Goal: Information Seeking & Learning: Find specific fact

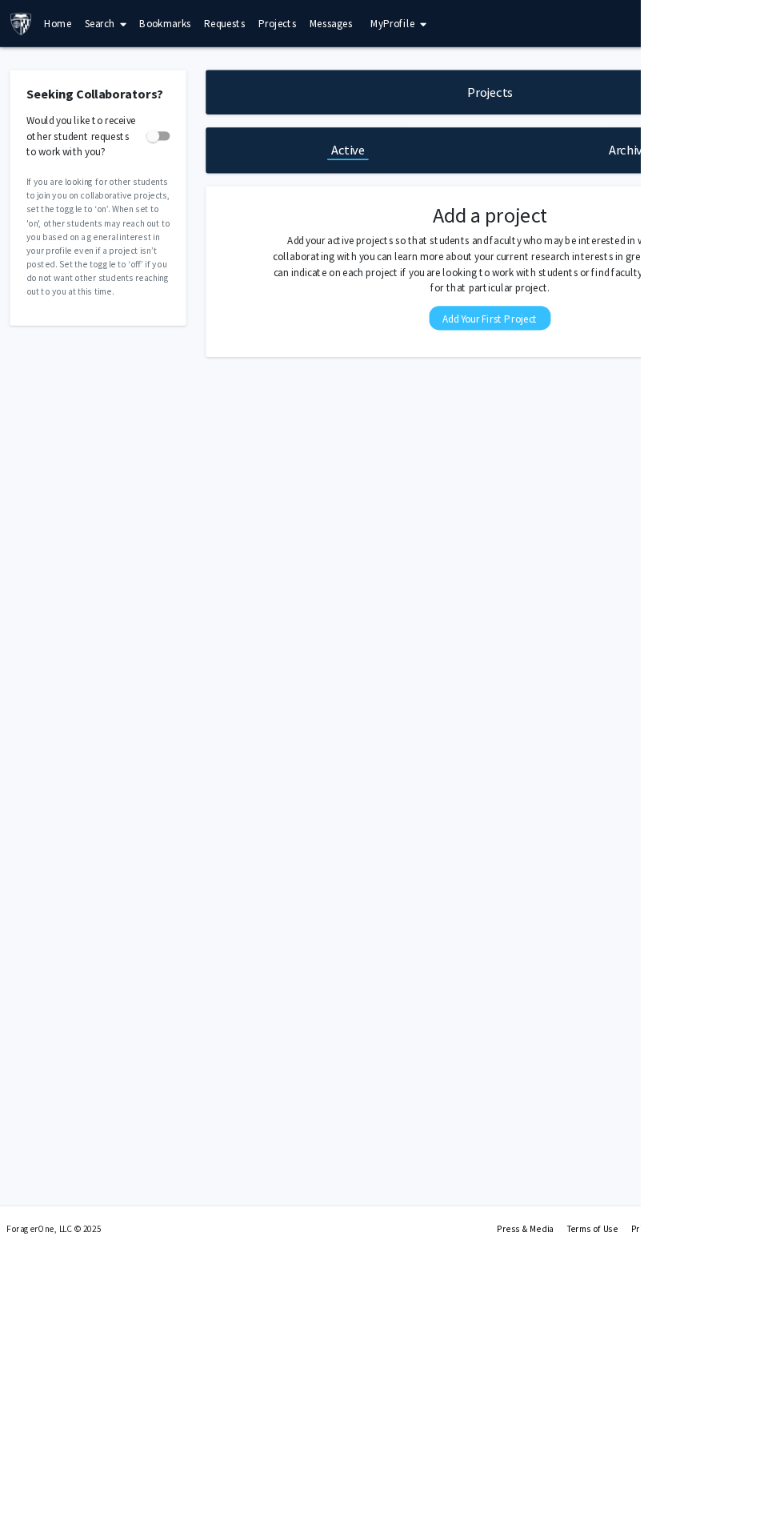
click at [99, 47] on link "Search" at bounding box center [129, 29] width 67 height 56
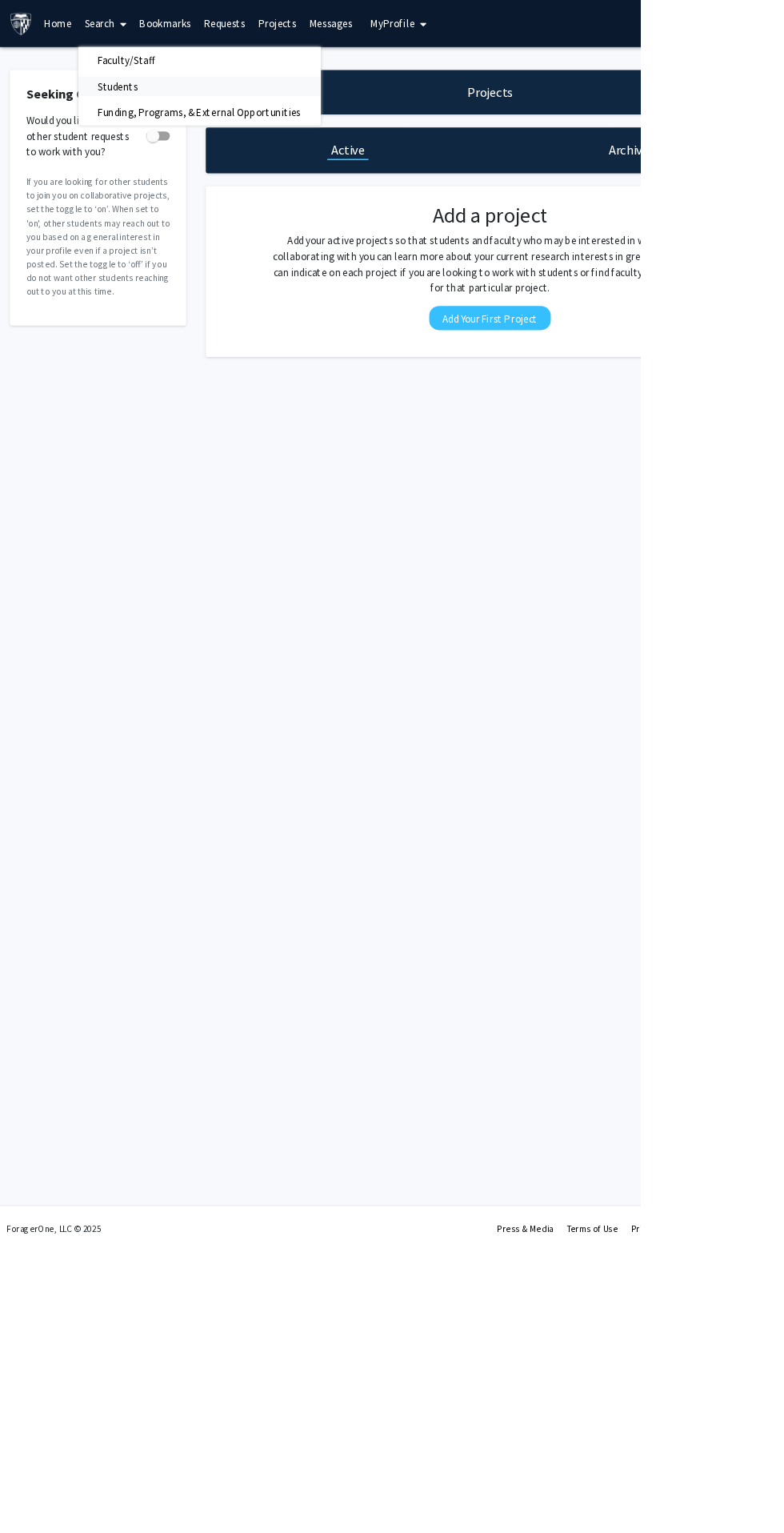
click at [140, 92] on span "Students" at bounding box center [145, 105] width 98 height 32
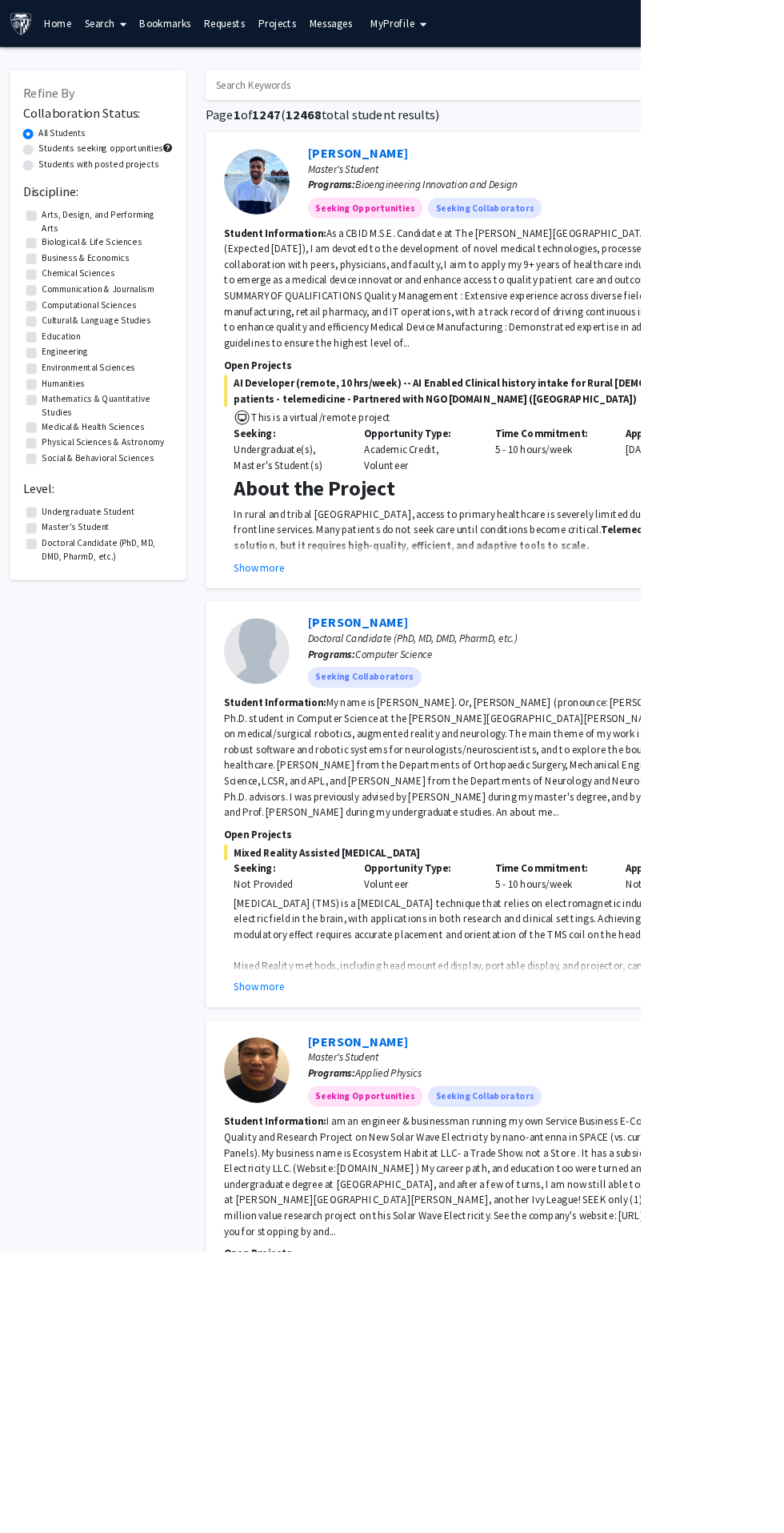
click at [109, 35] on link "Search" at bounding box center [129, 29] width 67 height 56
click at [143, 71] on span "Faculty/Staff" at bounding box center [155, 73] width 118 height 32
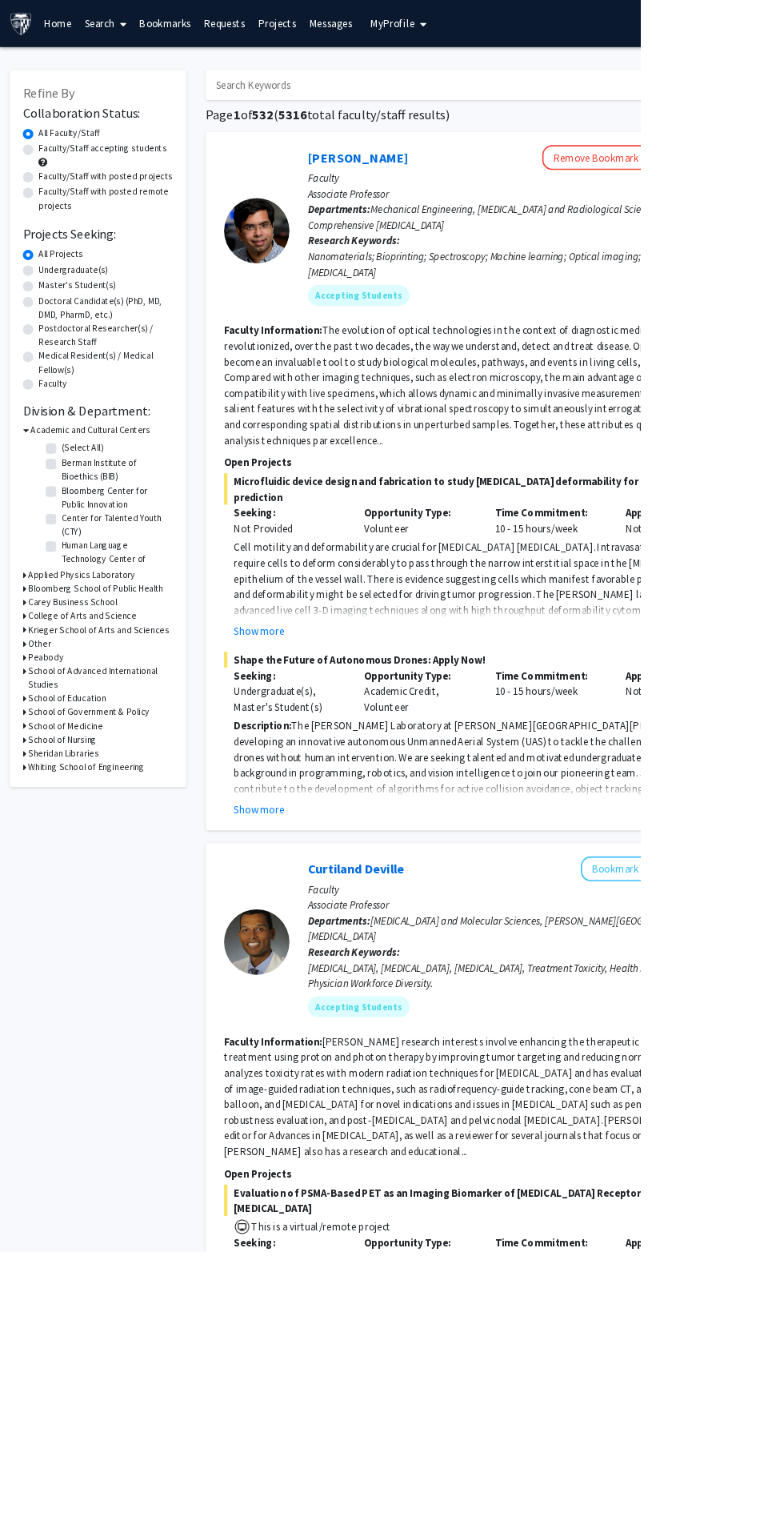
click at [355, 118] on input "Search Keywords" at bounding box center [566, 104] width 628 height 37
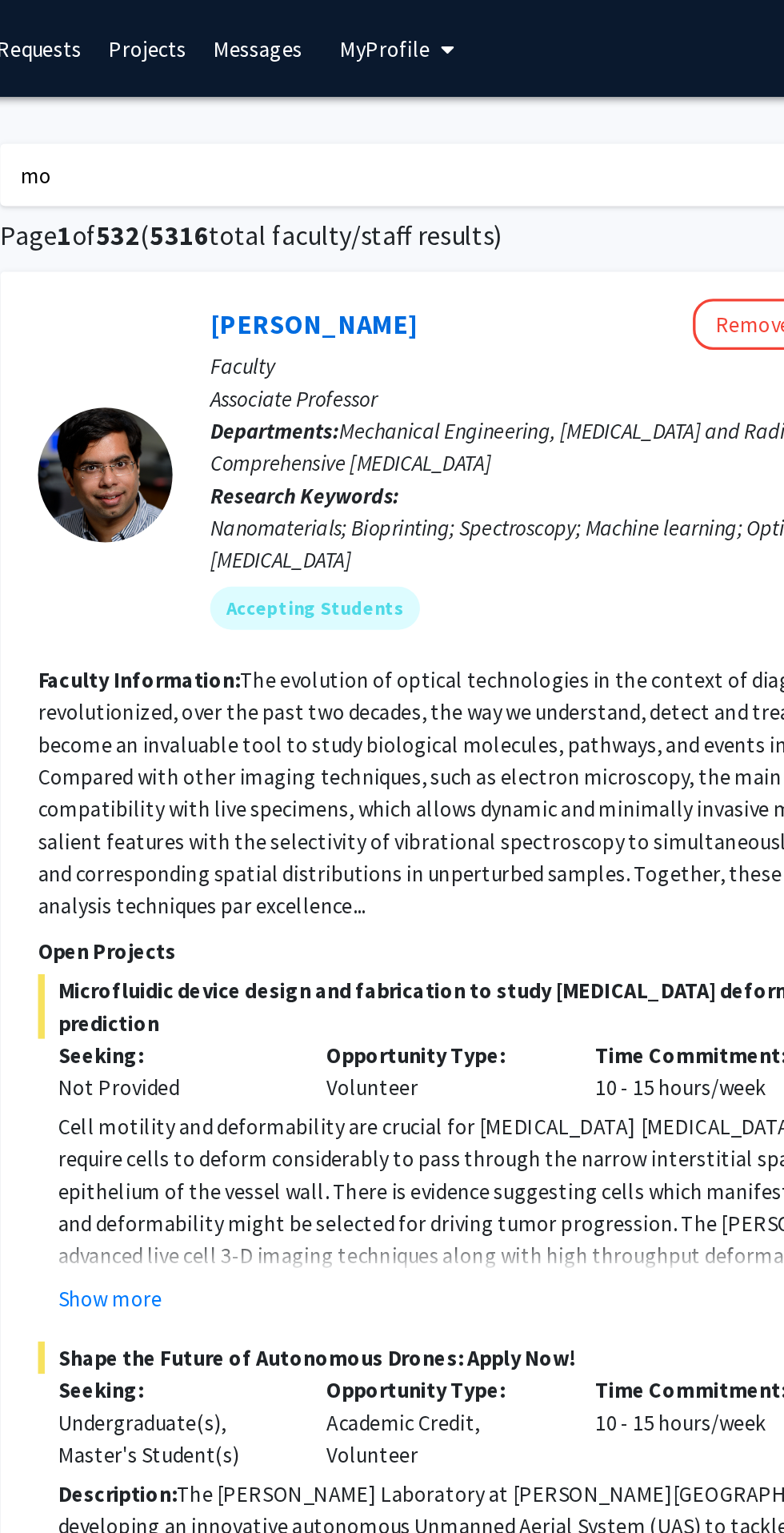
click at [324, 102] on input "mo" at bounding box center [566, 104] width 628 height 37
type input "moira [PERSON_NAME]"
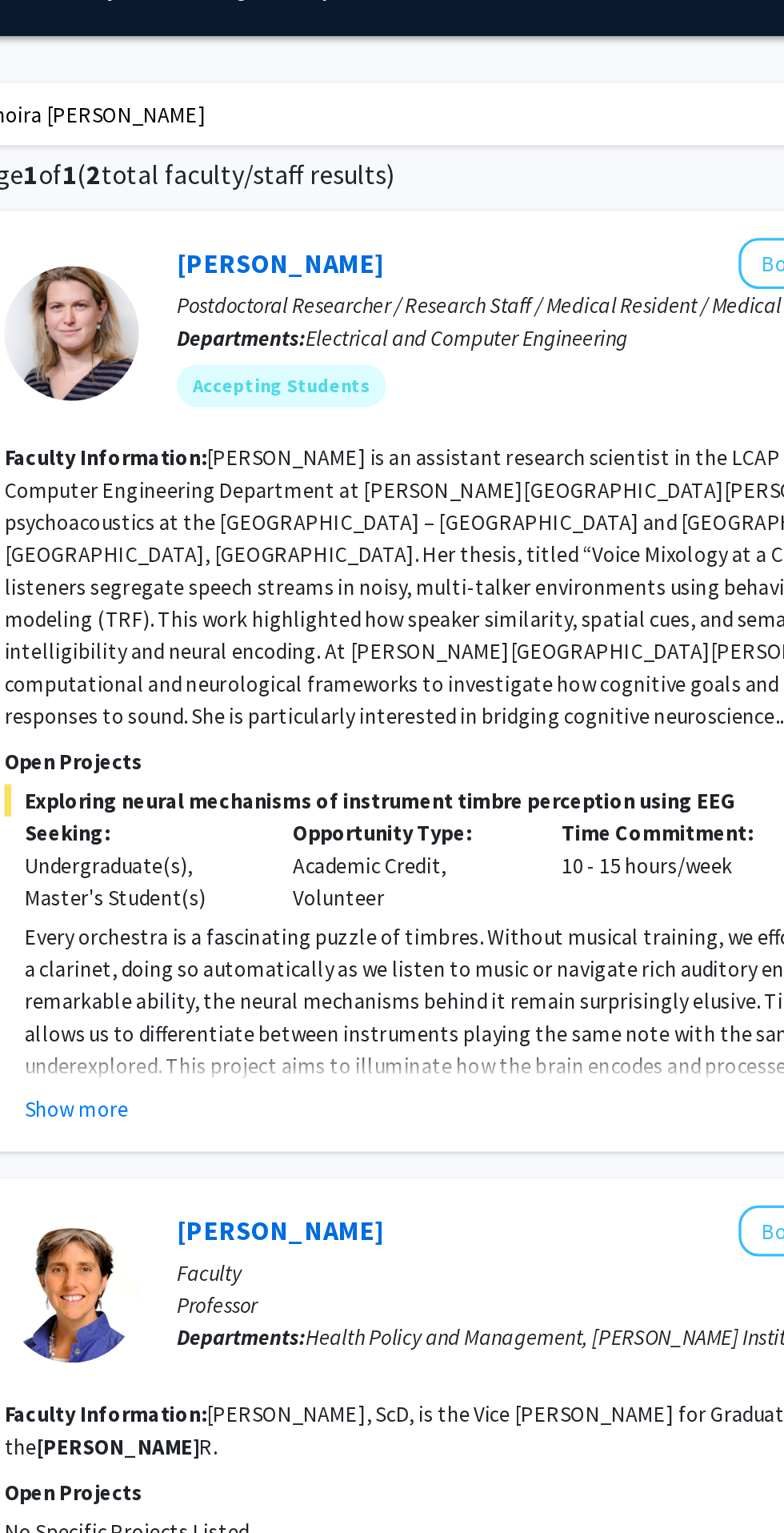
click at [307, 640] on p "Every orchestra is a fascinating puzzle of timbres. Without musical training, w…" at bounding box center [606, 660] width 639 height 154
click at [423, 185] on link "[PERSON_NAME]" at bounding box center [439, 193] width 123 height 20
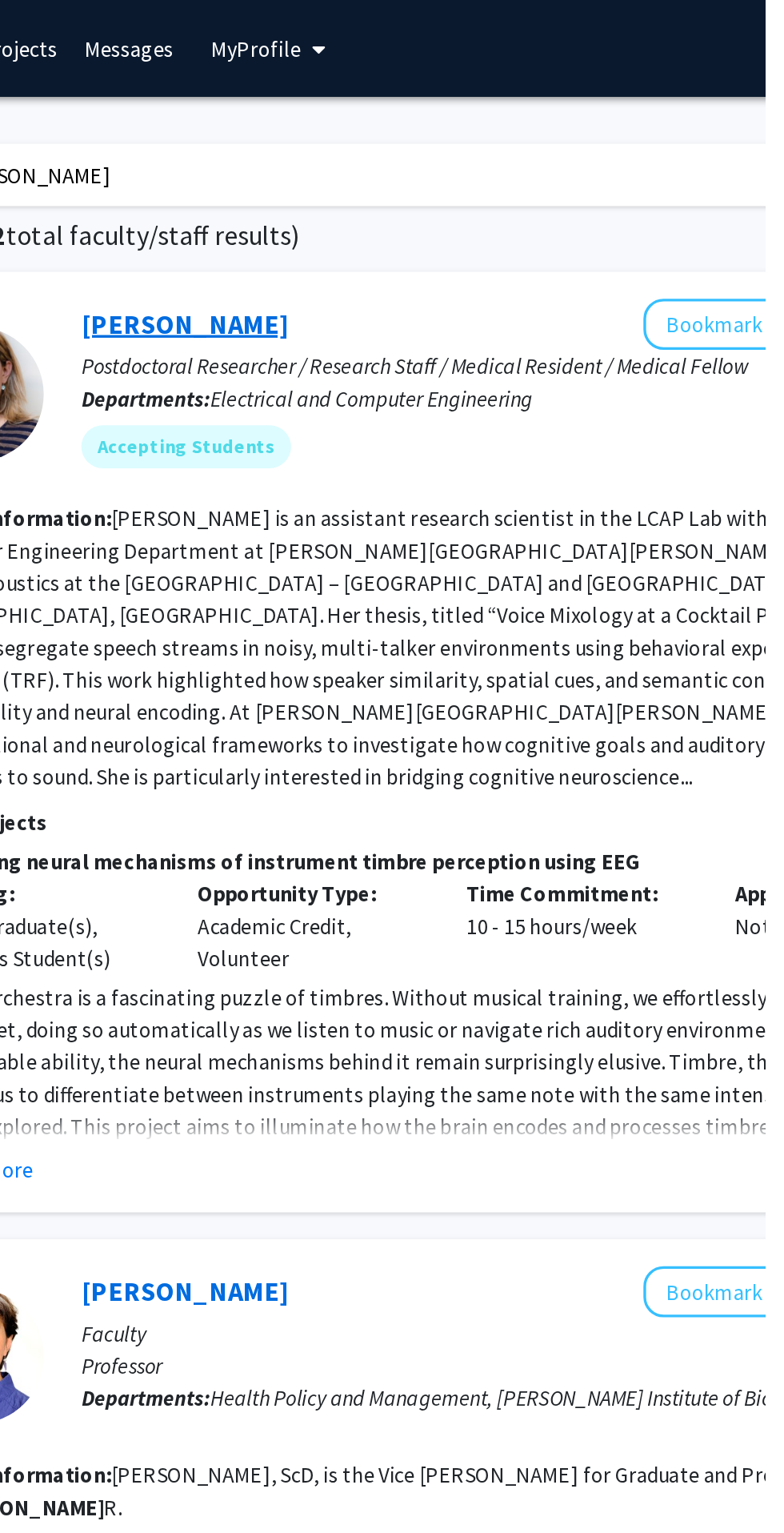
click at [442, 197] on link "[PERSON_NAME]" at bounding box center [439, 193] width 123 height 20
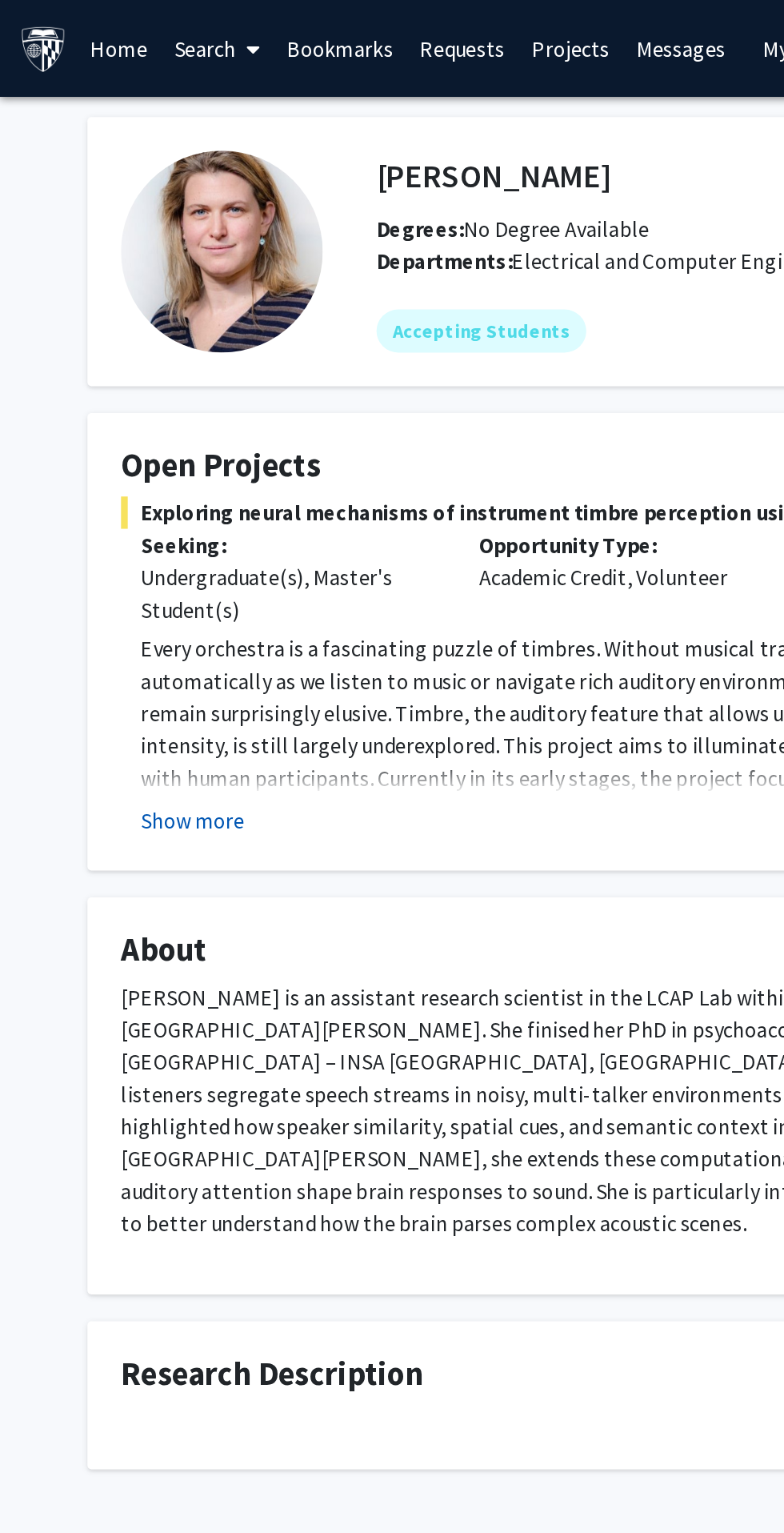
click at [91, 486] on button "Show more" at bounding box center [115, 487] width 61 height 19
